Goal: Task Accomplishment & Management: Manage account settings

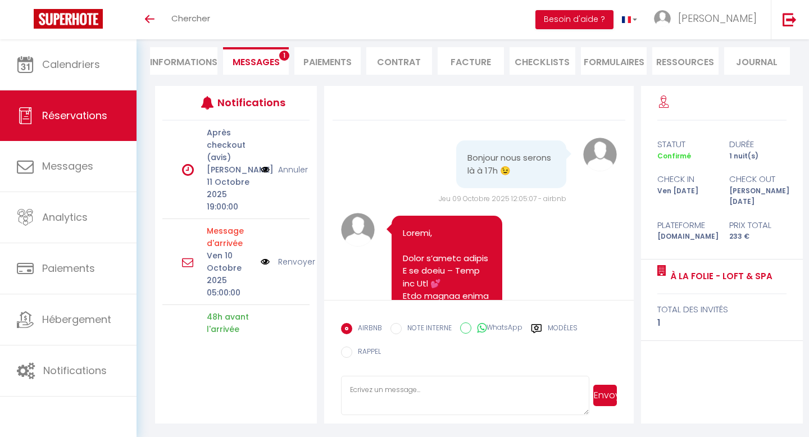
scroll to position [4676, 0]
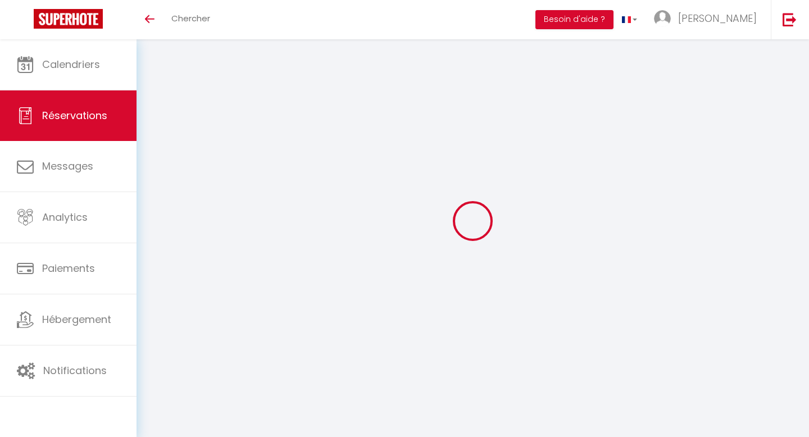
scroll to position [39, 0]
select select
checkbox input "false"
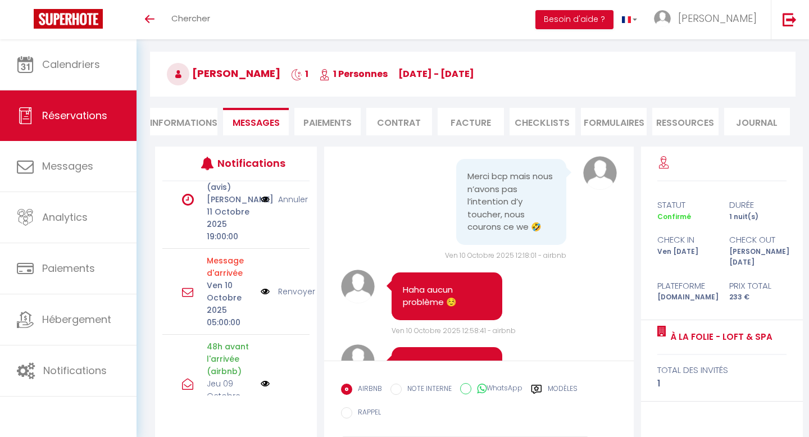
scroll to position [0, 0]
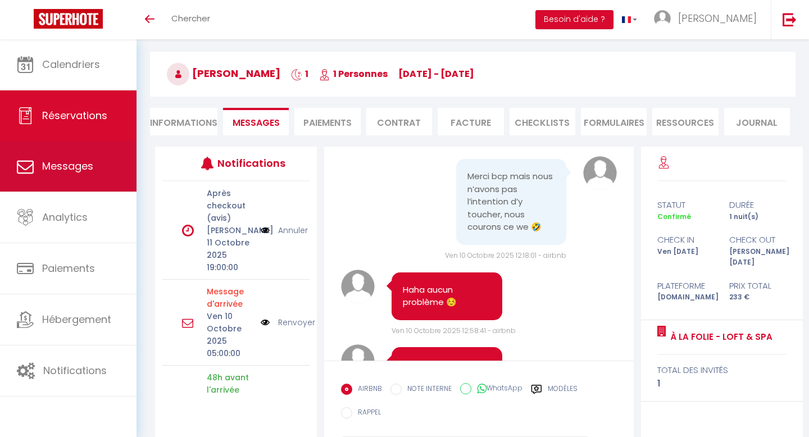
click at [98, 172] on link "Messages" at bounding box center [68, 166] width 137 height 51
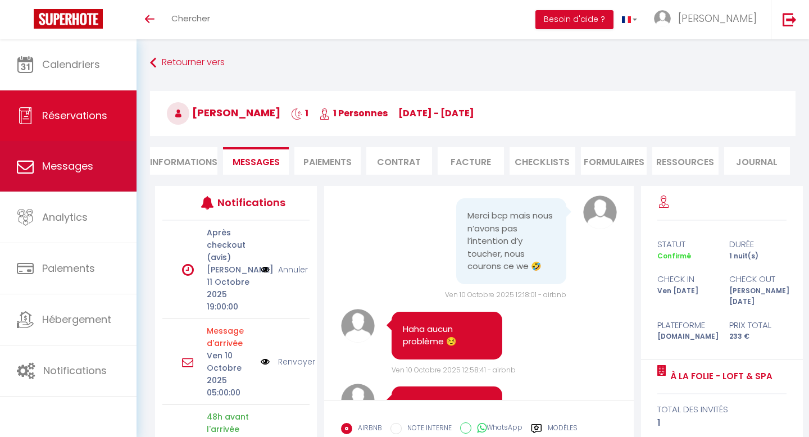
select select "message"
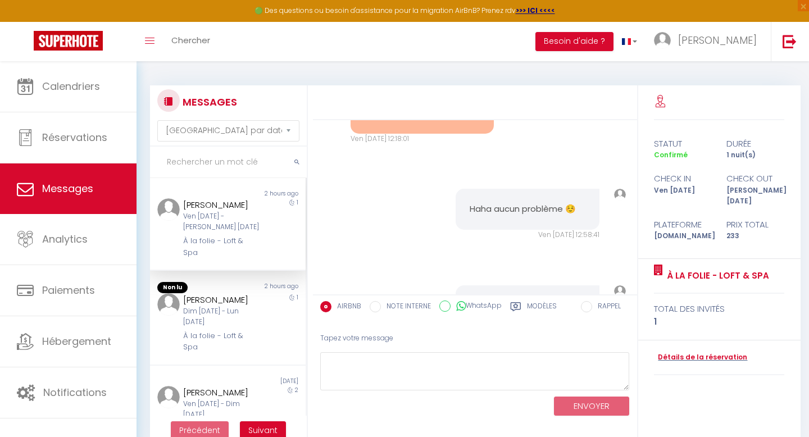
click at [247, 211] on div "Ven 10 Oct - Sam 11 Oct" at bounding box center [221, 221] width 76 height 21
click at [228, 294] on div "Patricia Noyer" at bounding box center [221, 299] width 76 height 13
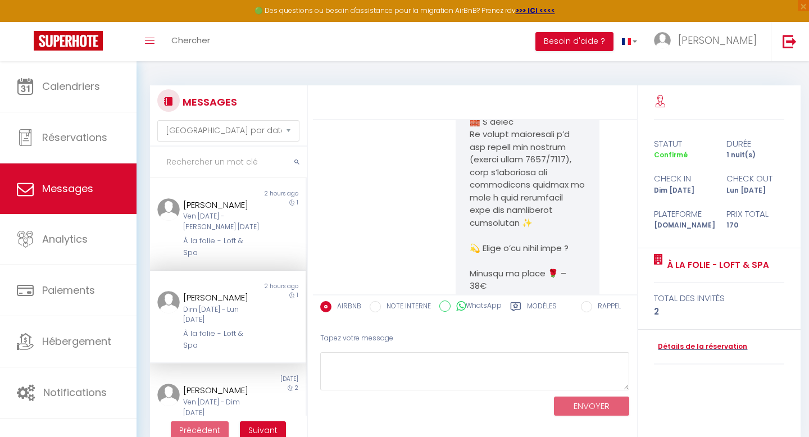
scroll to position [4752, 0]
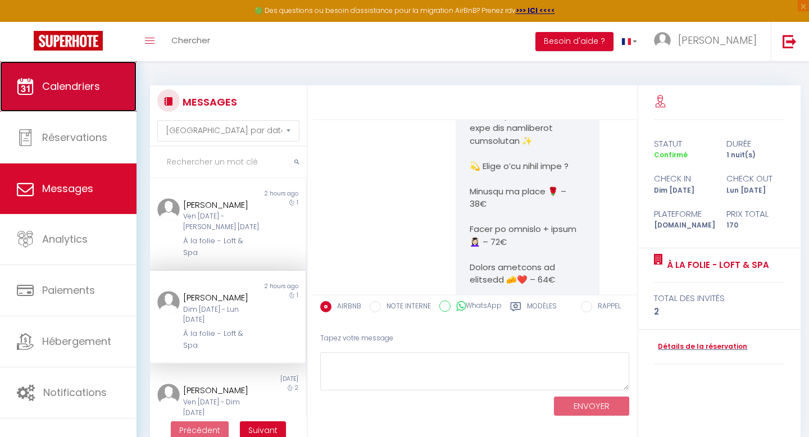
click at [78, 93] on span "Calendriers" at bounding box center [71, 86] width 58 height 14
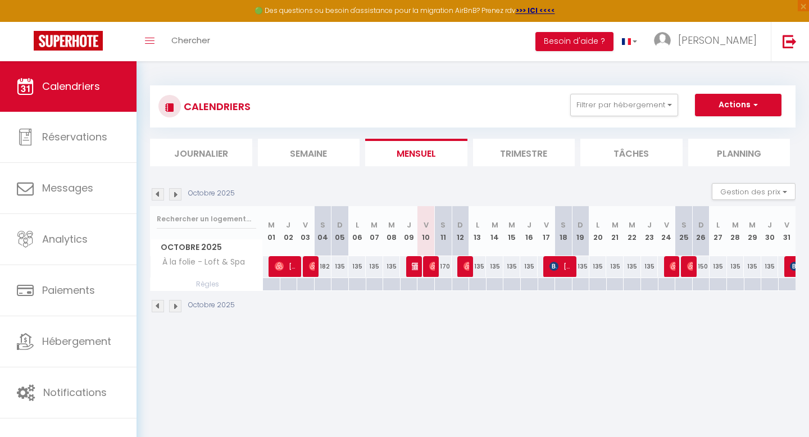
click at [435, 269] on div "170" at bounding box center [442, 266] width 17 height 21
select select
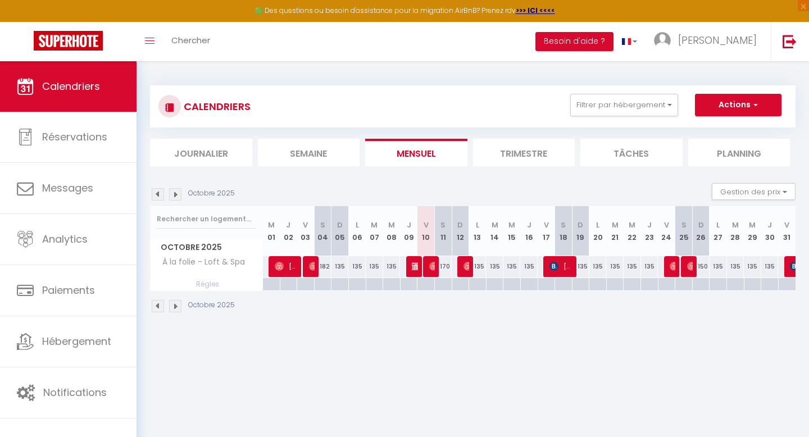
select select
type input "170"
type input "Sam 11 Octobre 2025"
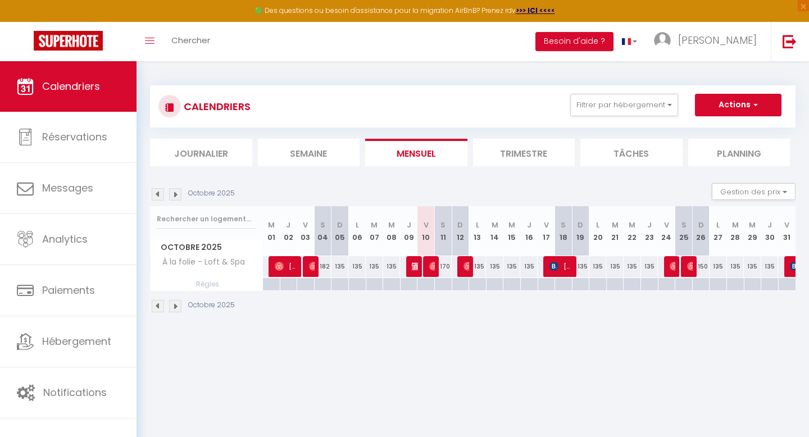
type input "Dim 12 Octobre 2025"
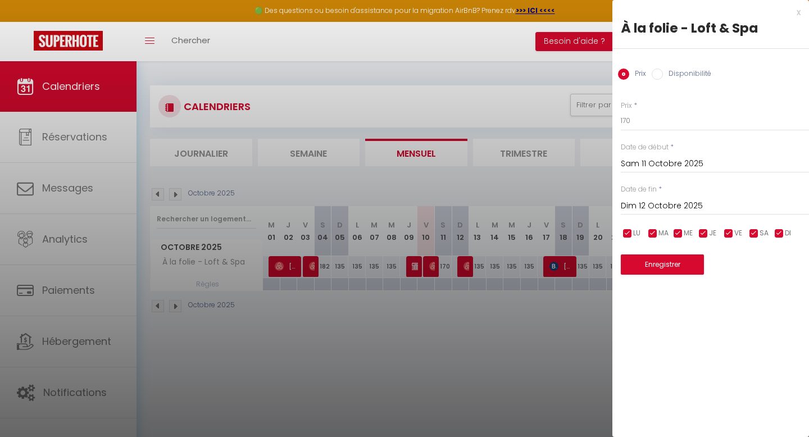
click at [567, 177] on div at bounding box center [404, 218] width 809 height 437
select select
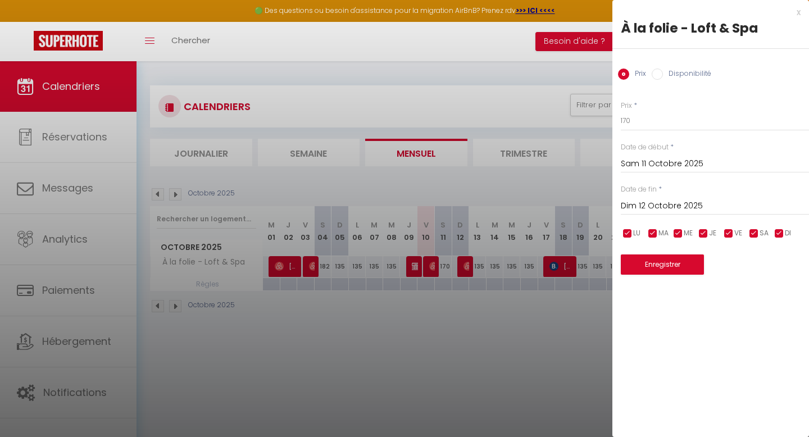
select select
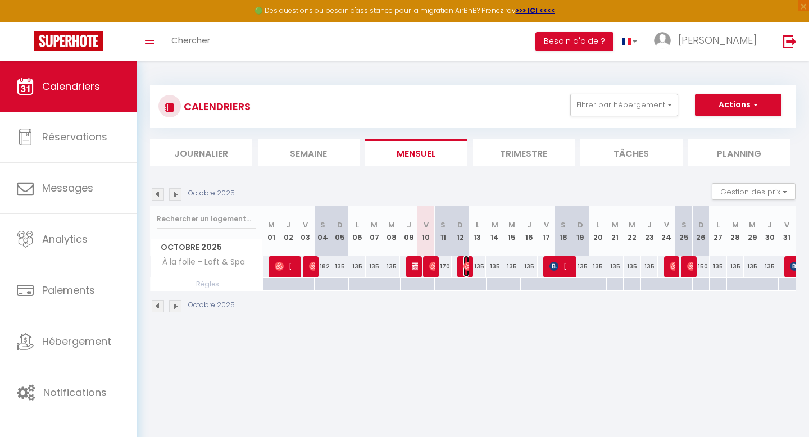
click at [465, 265] on img at bounding box center [467, 266] width 9 height 9
select select "OK"
select select "0"
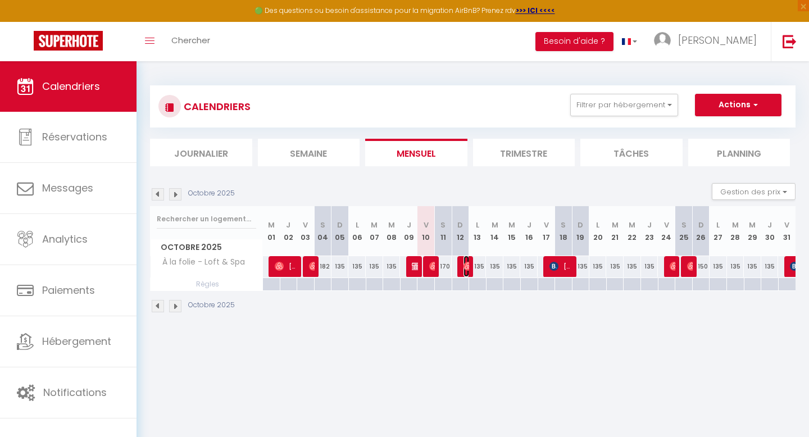
select select "1"
select select
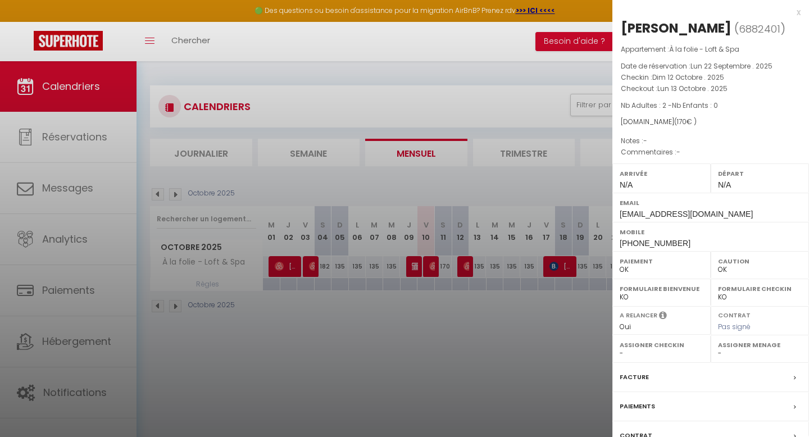
click at [574, 188] on div at bounding box center [404, 218] width 809 height 437
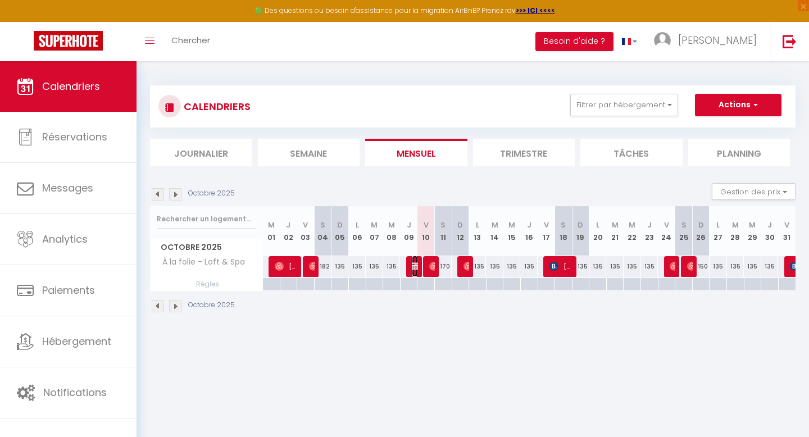
click at [412, 265] on img at bounding box center [416, 266] width 9 height 9
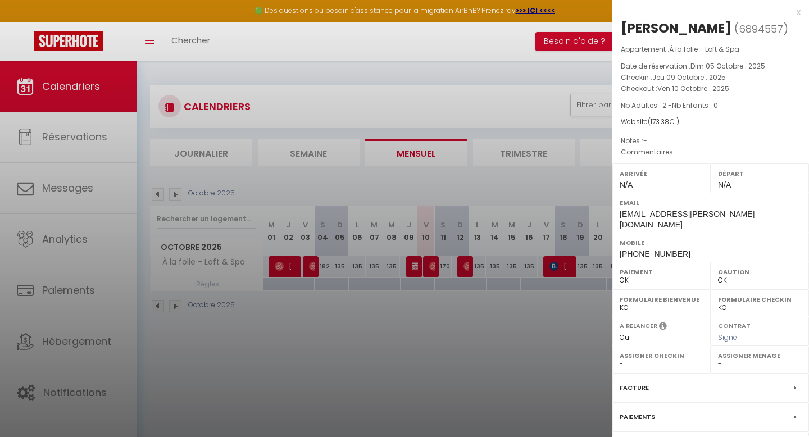
click at [561, 177] on div at bounding box center [404, 218] width 809 height 437
